Goal: Transaction & Acquisition: Purchase product/service

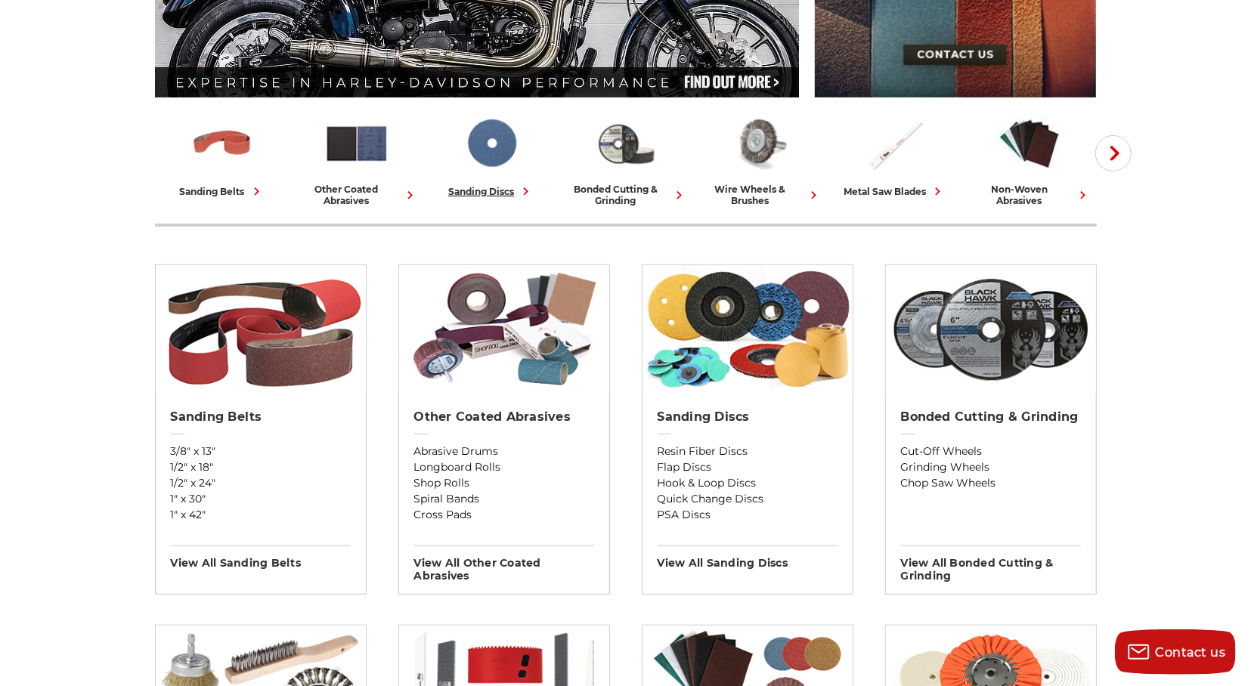
click at [505, 151] on img at bounding box center [491, 143] width 67 height 65
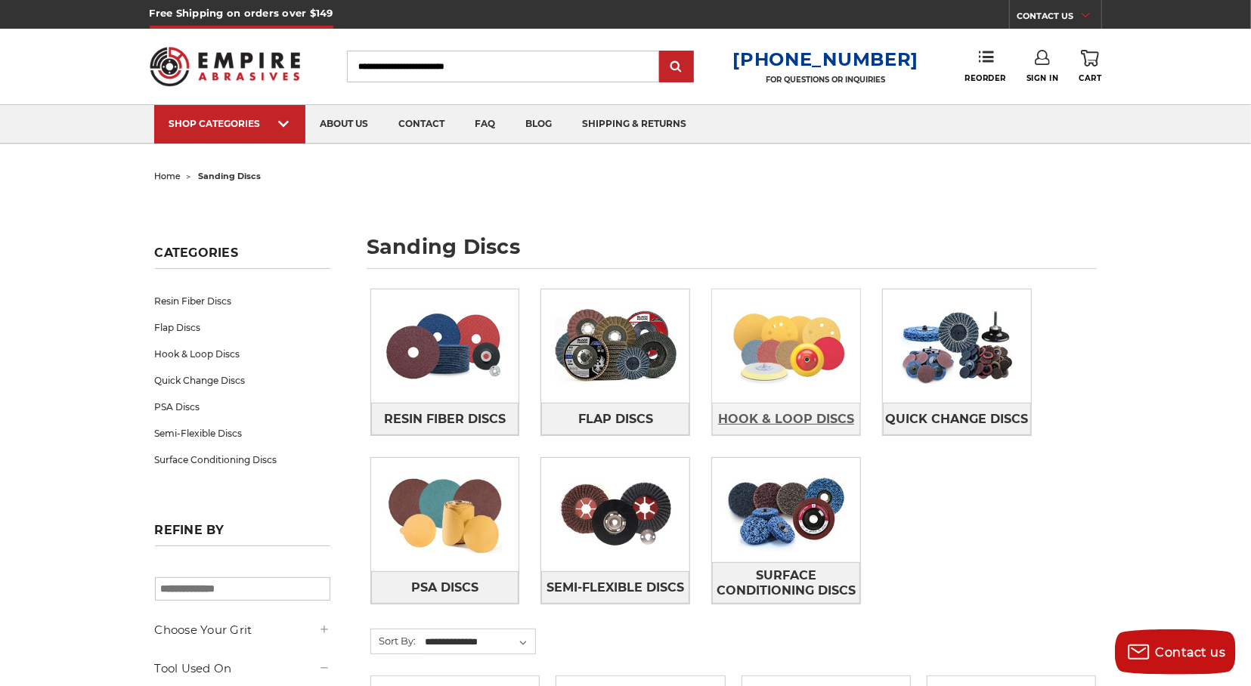
click at [802, 407] on span "Hook & Loop Discs" at bounding box center [786, 420] width 136 height 26
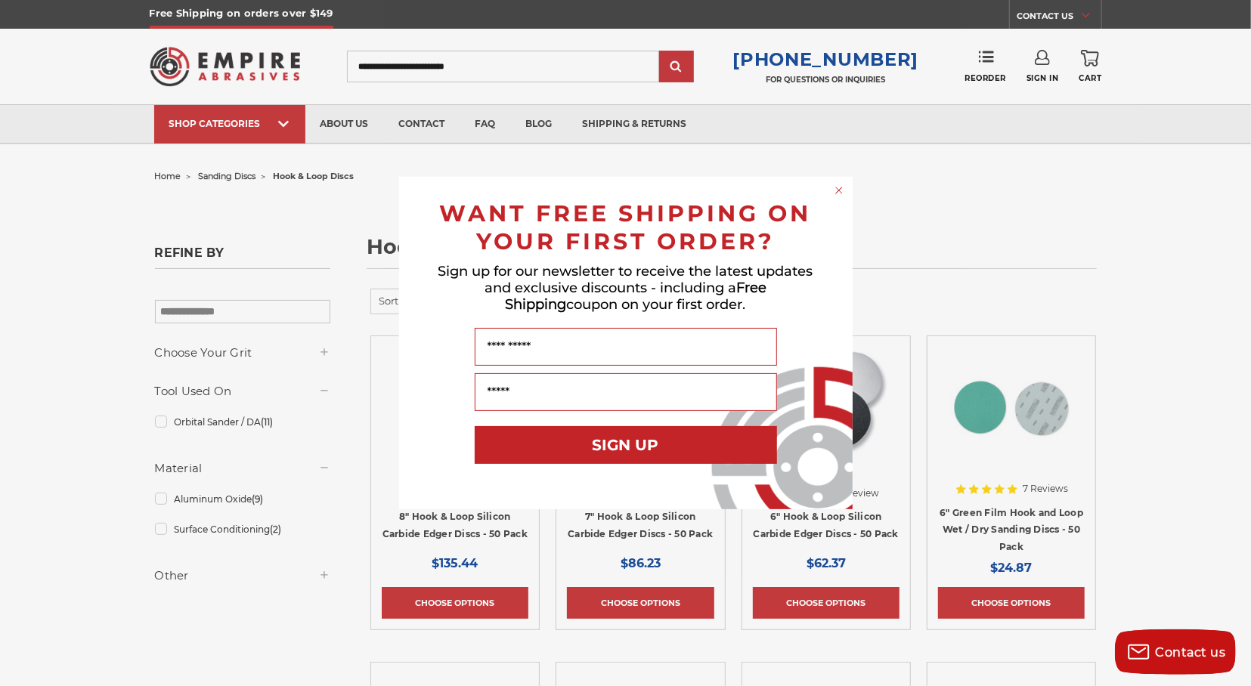
click at [1045, 60] on div "Close dialog WANT FREE SHIPPING ON YOUR FIRST ORDER? Sign up for our newsletter…" at bounding box center [625, 343] width 1251 height 686
click at [1037, 63] on div "Close dialog WANT FREE SHIPPING ON YOUR FIRST ORDER? Sign up for our newsletter…" at bounding box center [625, 343] width 1251 height 686
click at [836, 190] on circle "Close dialog" at bounding box center [838, 191] width 14 height 14
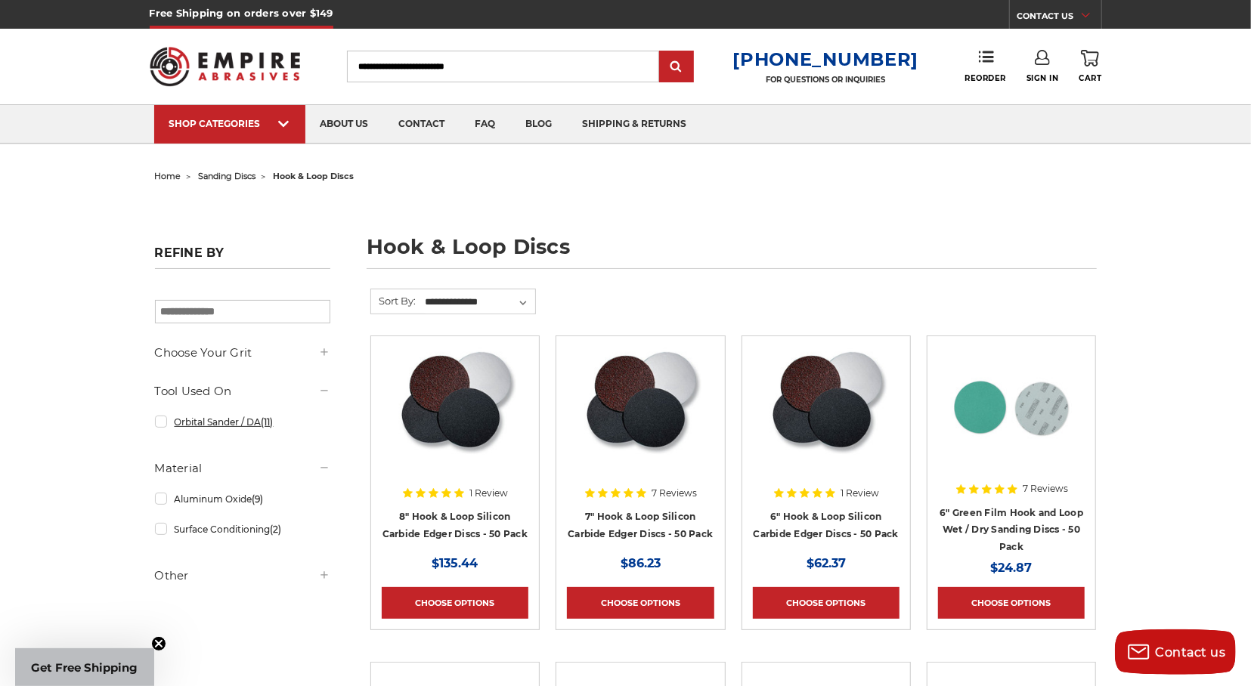
click at [158, 422] on link "Orbital Sander / DA (11)" at bounding box center [242, 422] width 175 height 26
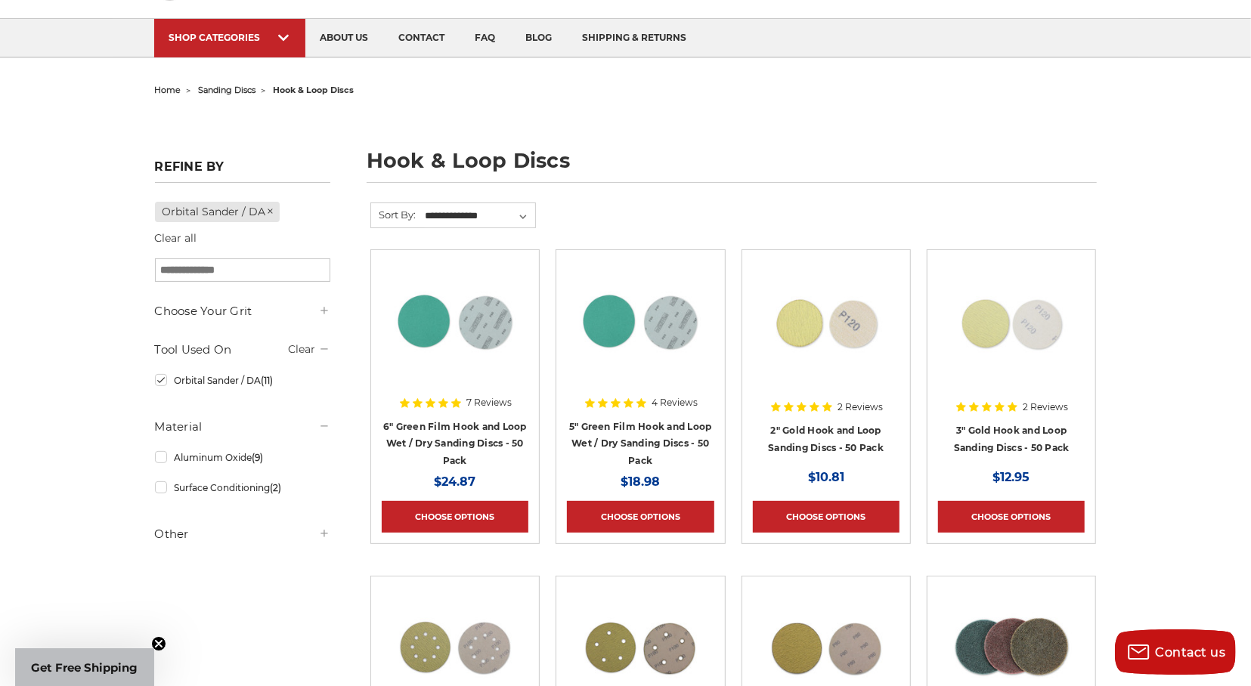
scroll to position [79, 0]
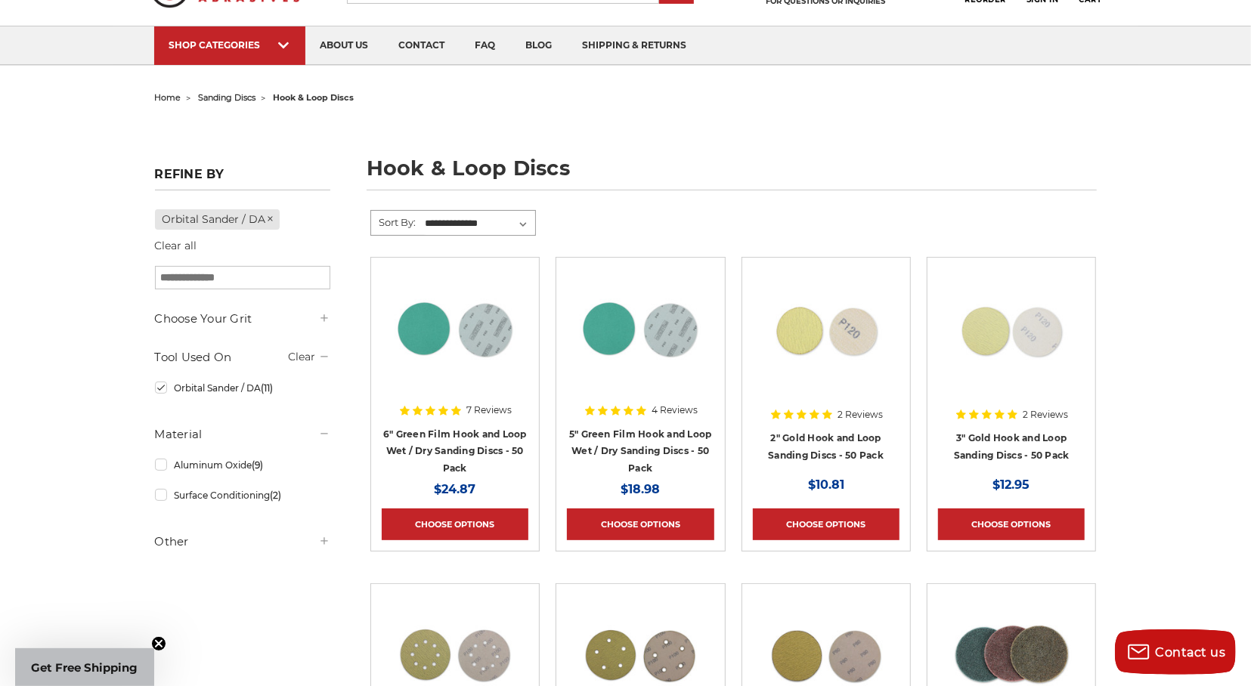
click at [423, 212] on select "**********" at bounding box center [479, 223] width 113 height 23
click at [70, 218] on div "home sanding discs hook & loop discs hook & loop discs Refine by Orbital Sander…" at bounding box center [625, 693] width 1251 height 1212
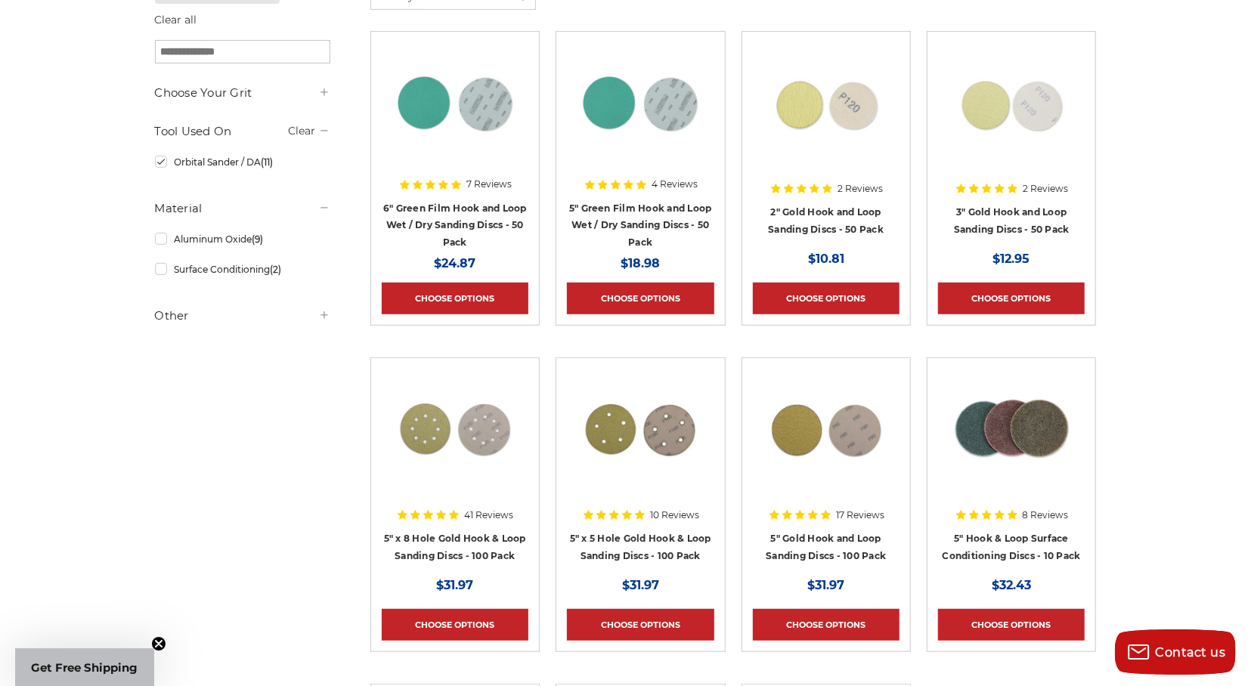
scroll to position [314, 0]
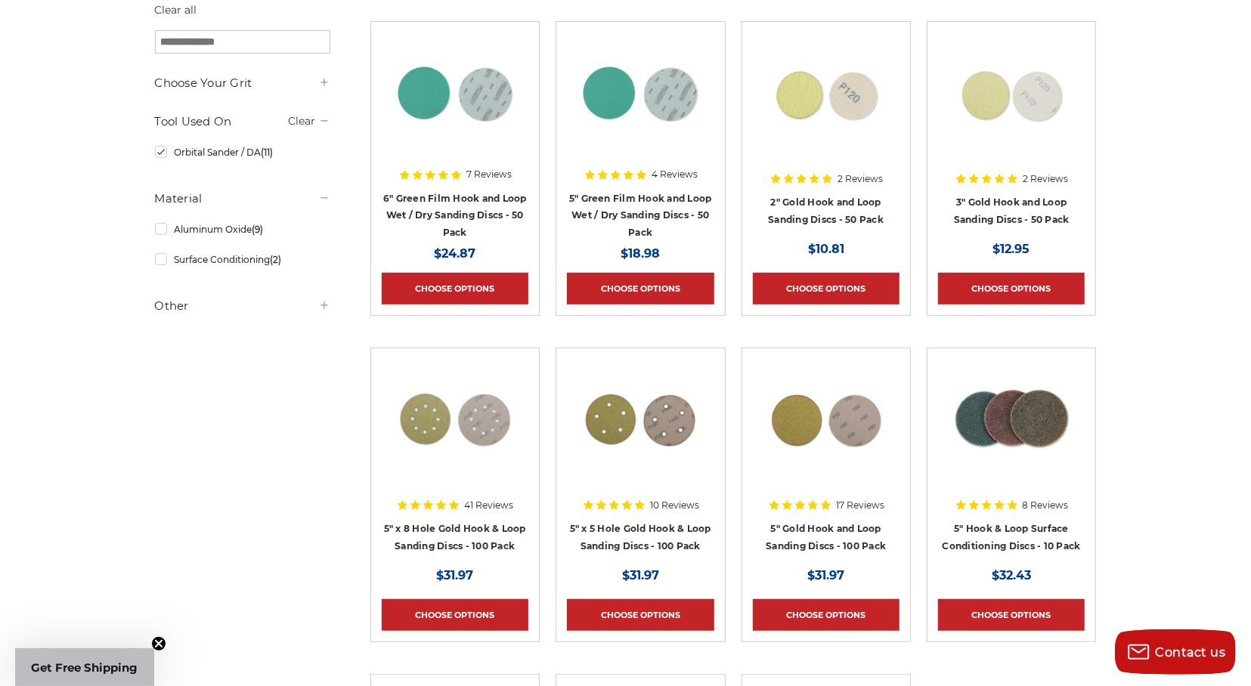
click at [324, 306] on use at bounding box center [323, 305] width 7 height 7
click at [324, 308] on icon at bounding box center [324, 305] width 12 height 12
